Goal: Transaction & Acquisition: Download file/media

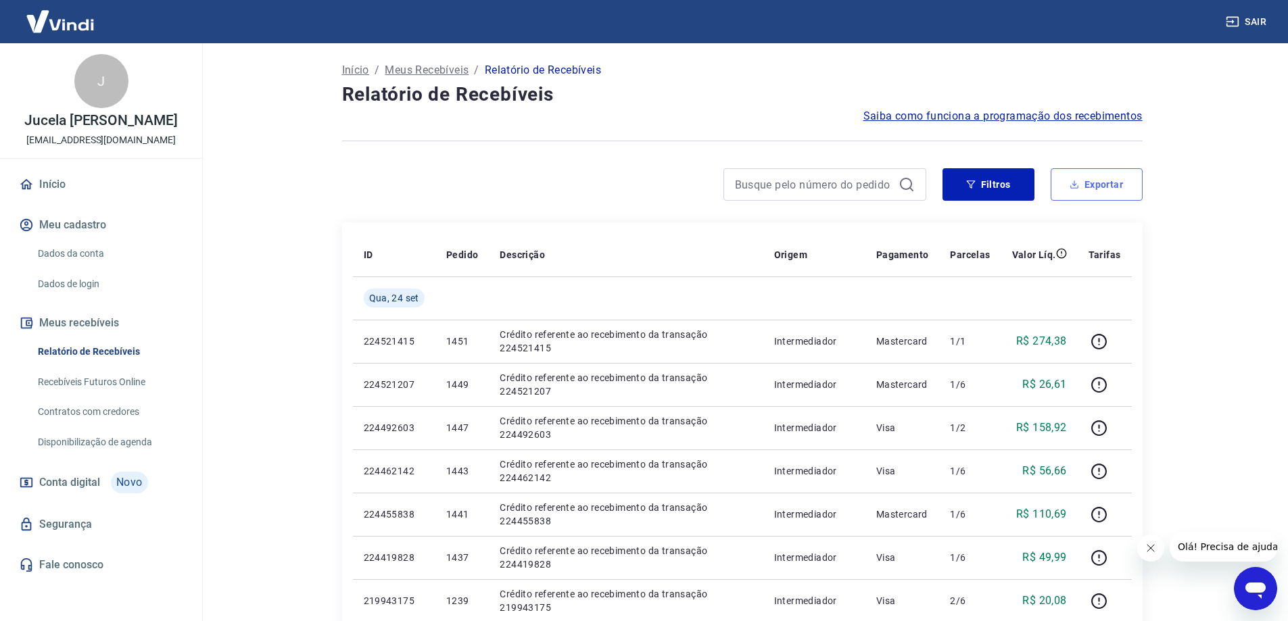
click at [1090, 191] on button "Exportar" at bounding box center [1097, 184] width 92 height 32
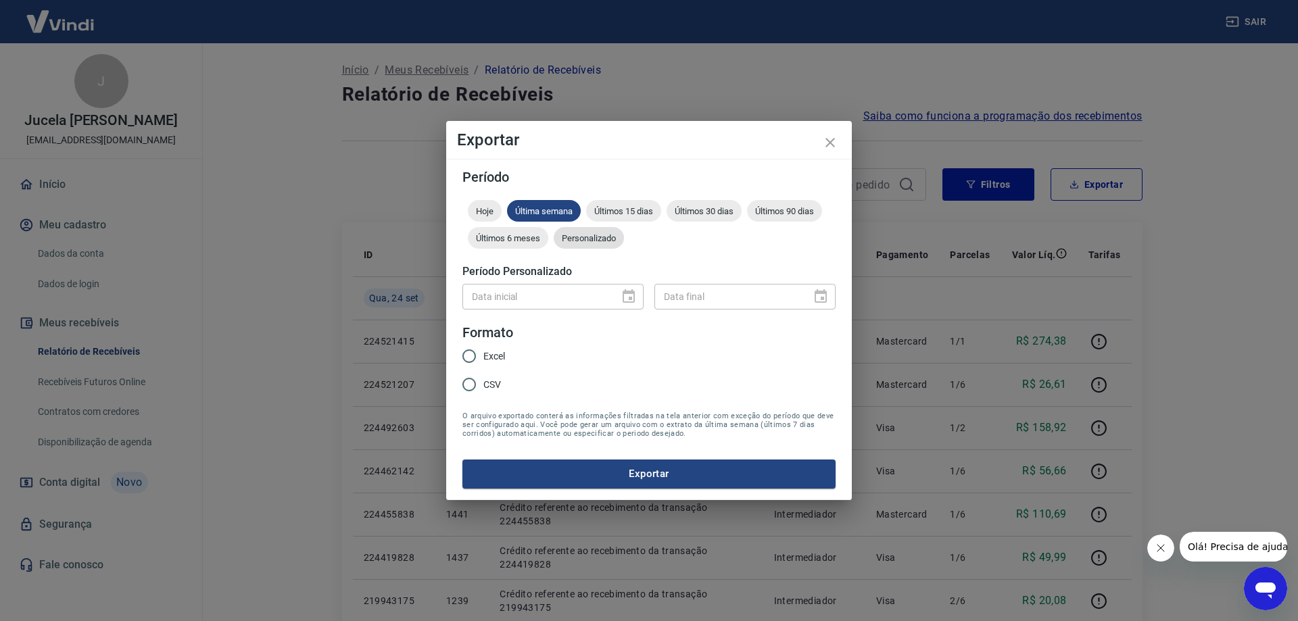
click at [588, 235] on span "Personalizado" at bounding box center [589, 238] width 70 height 10
click at [638, 289] on button "Choose date" at bounding box center [628, 296] width 27 height 27
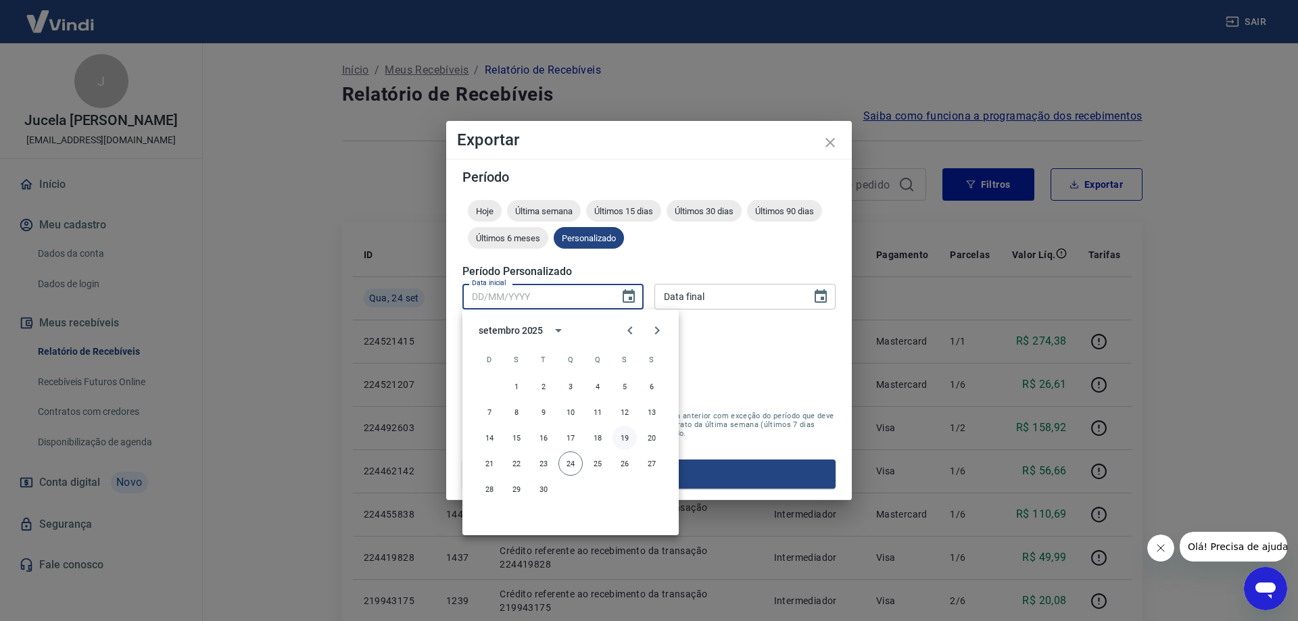
click at [627, 442] on button "19" at bounding box center [625, 438] width 24 height 24
type input "[DATE]"
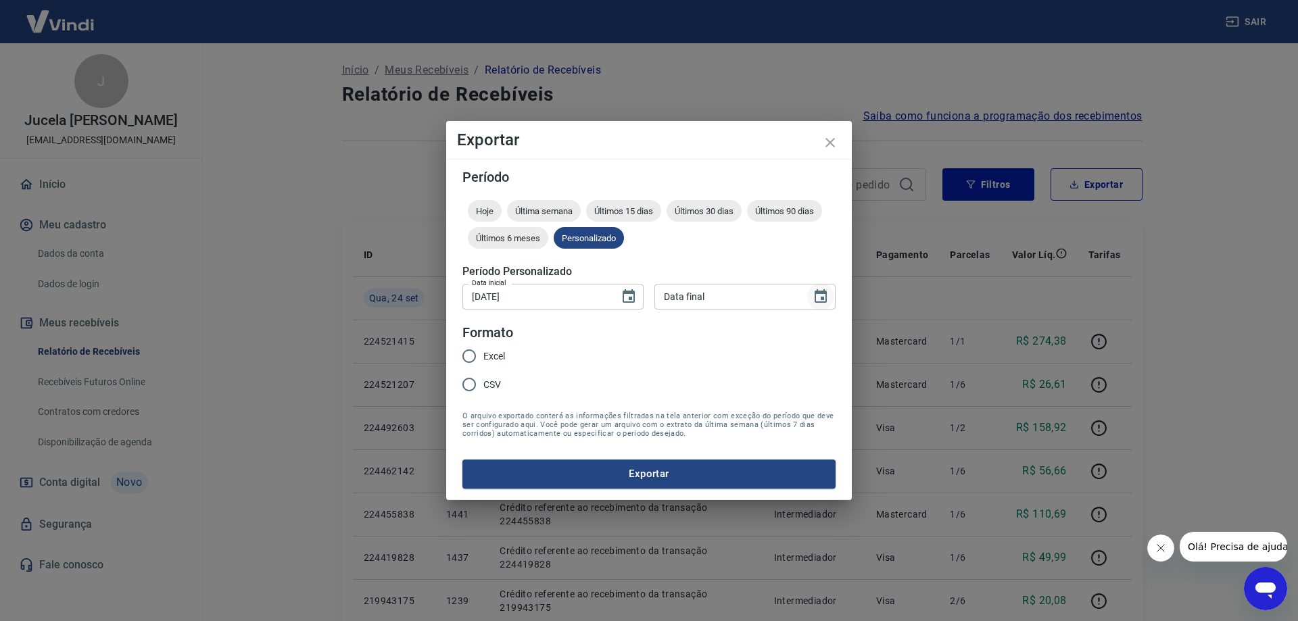
click at [812, 299] on button "Choose date" at bounding box center [820, 296] width 27 height 27
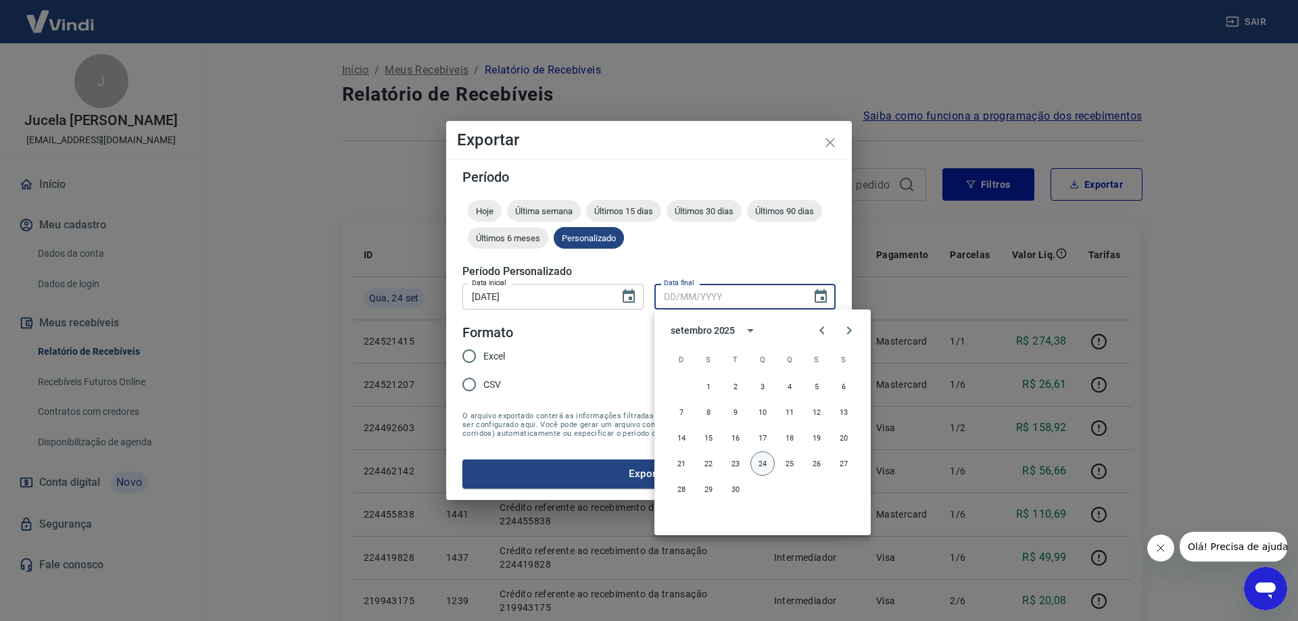
click at [767, 464] on button "24" at bounding box center [762, 464] width 24 height 24
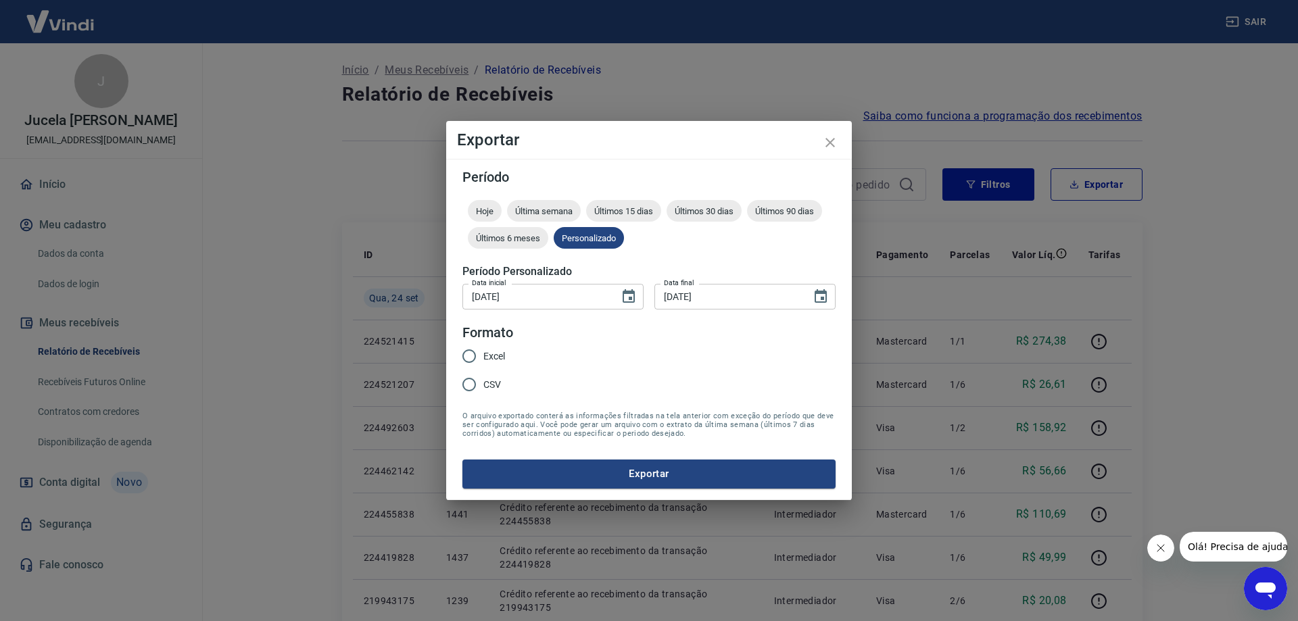
type input "[DATE]"
click at [485, 389] on span "CSV" at bounding box center [492, 385] width 18 height 14
click at [483, 389] on input "CSV" at bounding box center [469, 385] width 28 height 28
radio input "true"
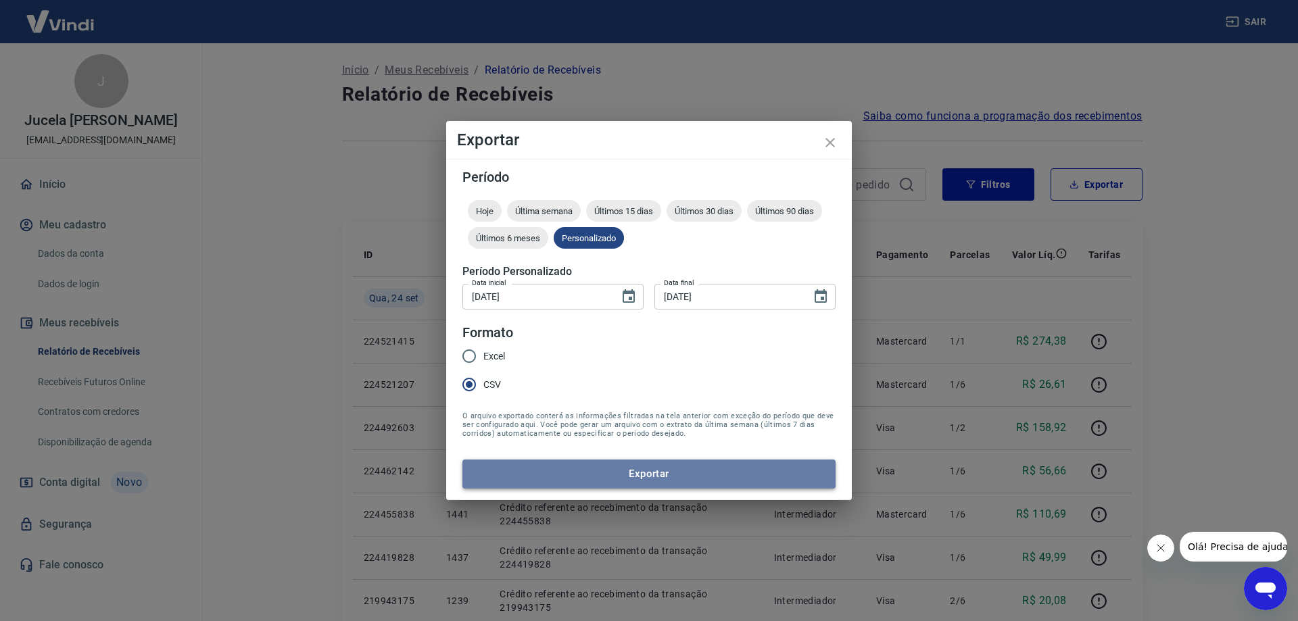
click at [597, 467] on button "Exportar" at bounding box center [648, 474] width 373 height 28
